Goal: Task Accomplishment & Management: Manage account settings

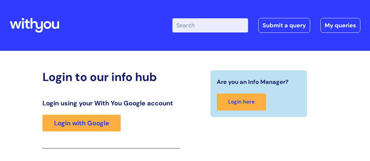
scroll to position [105, 0]
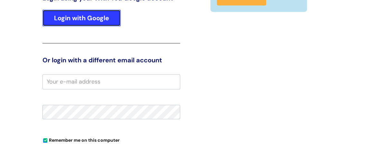
click at [104, 14] on link "Login with Google" at bounding box center [81, 18] width 78 height 17
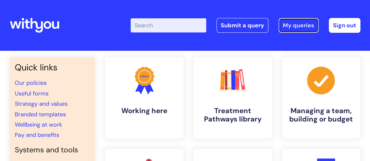
click at [295, 27] on link "My queries" at bounding box center [299, 25] width 40 height 15
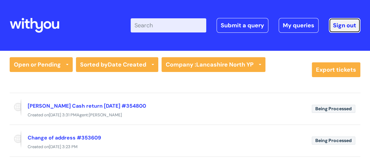
click at [347, 27] on link "Sign out" at bounding box center [345, 25] width 32 height 15
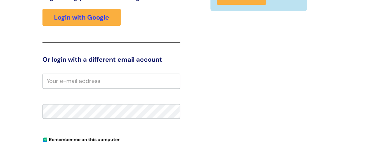
scroll to position [106, 0]
